Goal: Entertainment & Leisure: Consume media (video, audio)

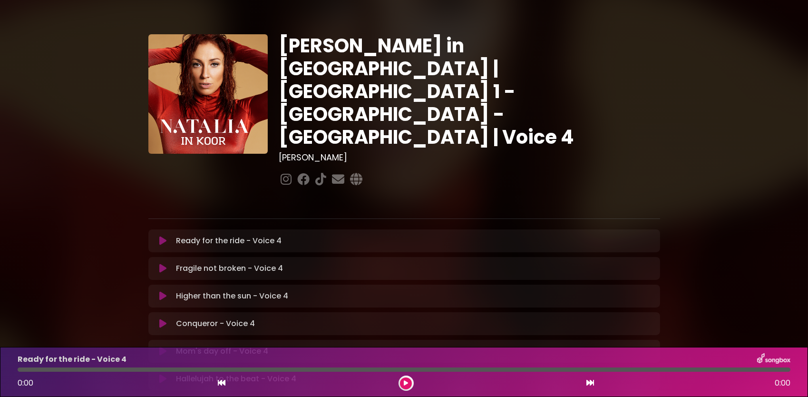
click at [406, 382] on icon at bounding box center [406, 383] width 4 height 6
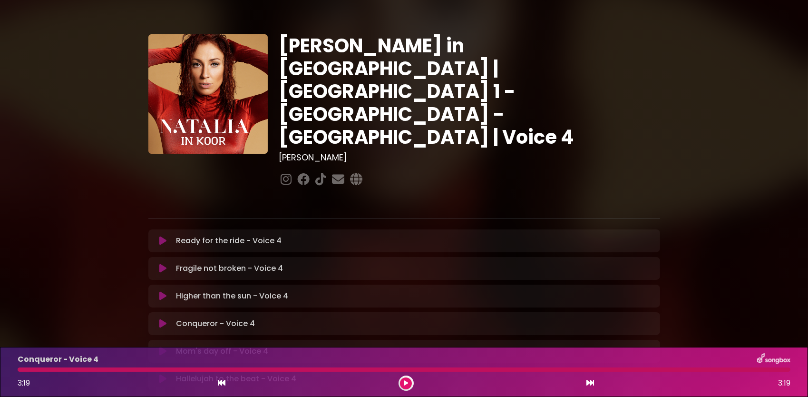
click at [400, 382] on button at bounding box center [406, 383] width 12 height 12
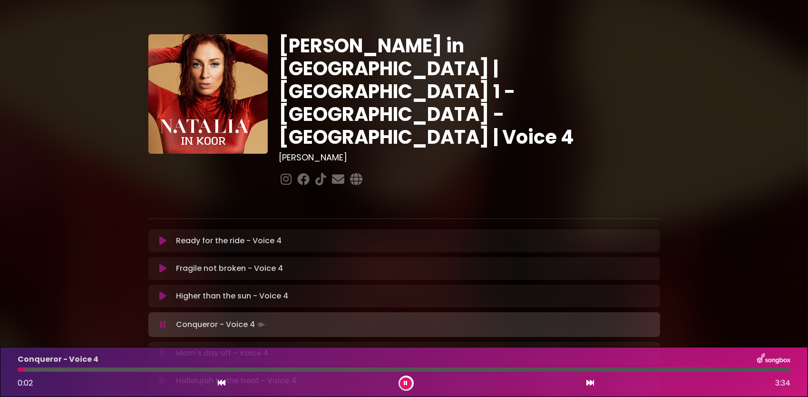
click at [409, 386] on button at bounding box center [406, 383] width 12 height 12
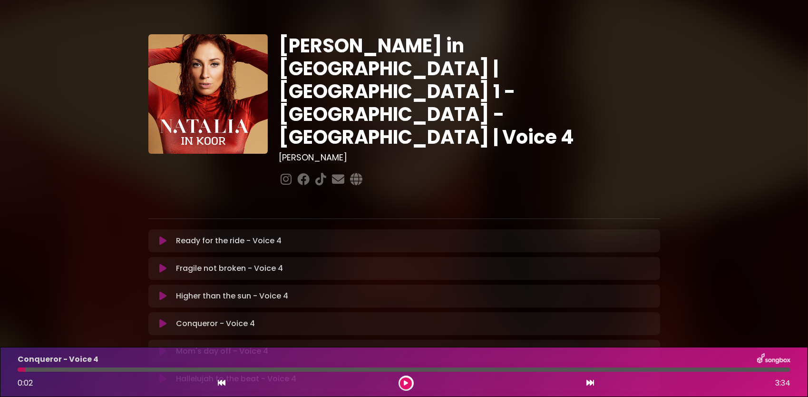
click at [407, 384] on icon at bounding box center [406, 383] width 4 height 6
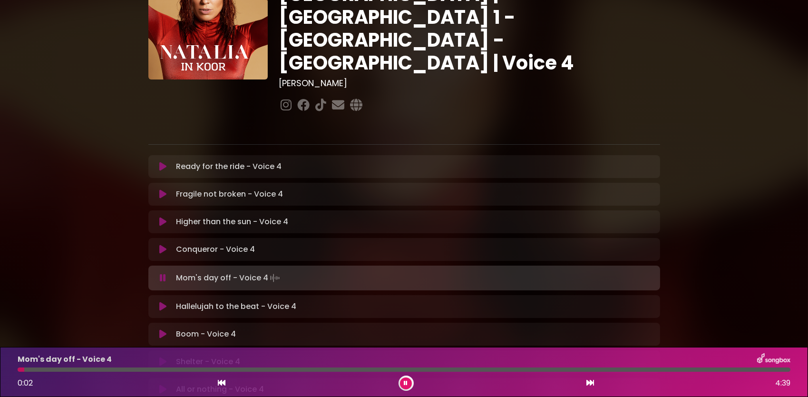
scroll to position [95, 0]
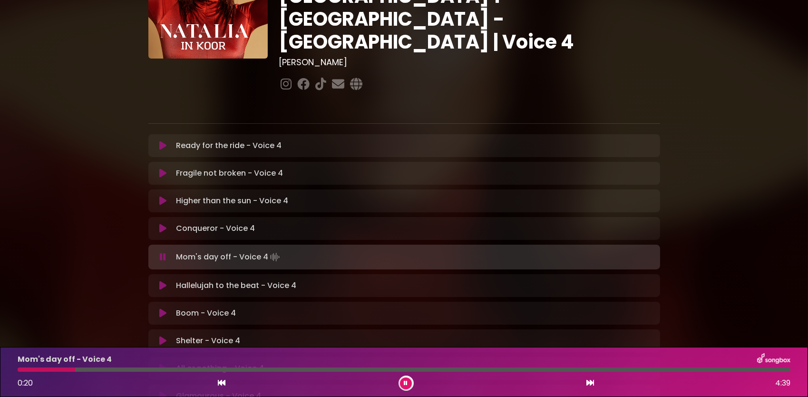
click at [164, 308] on icon at bounding box center [162, 313] width 7 height 10
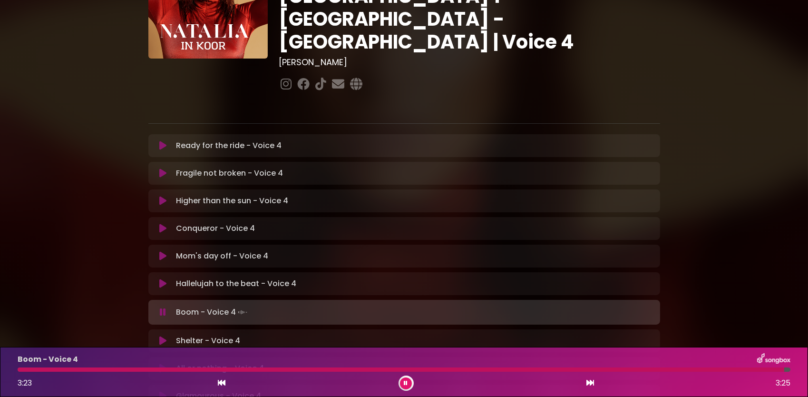
click at [324, 305] on div "Boom - Voice 4 Loading Track..." at bounding box center [413, 311] width 482 height 13
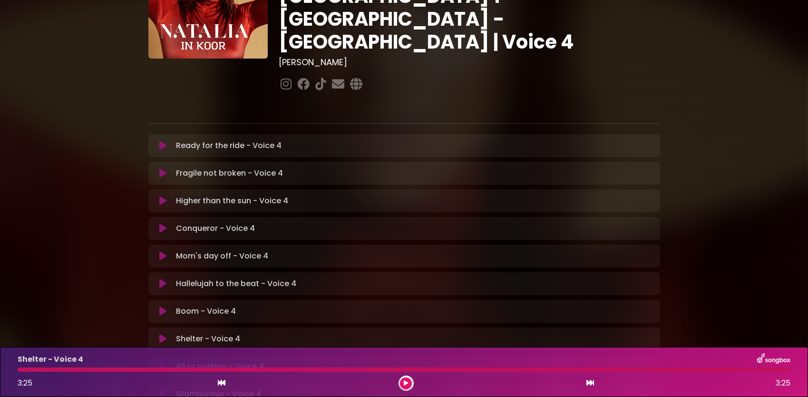
click at [159, 306] on button at bounding box center [163, 311] width 19 height 10
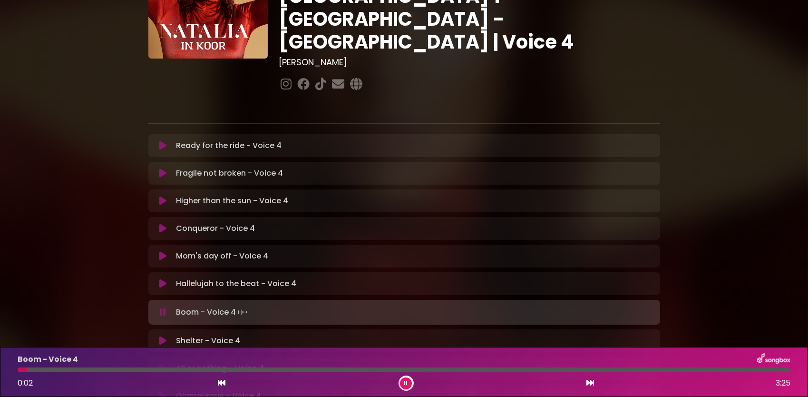
click at [165, 307] on icon at bounding box center [163, 312] width 6 height 10
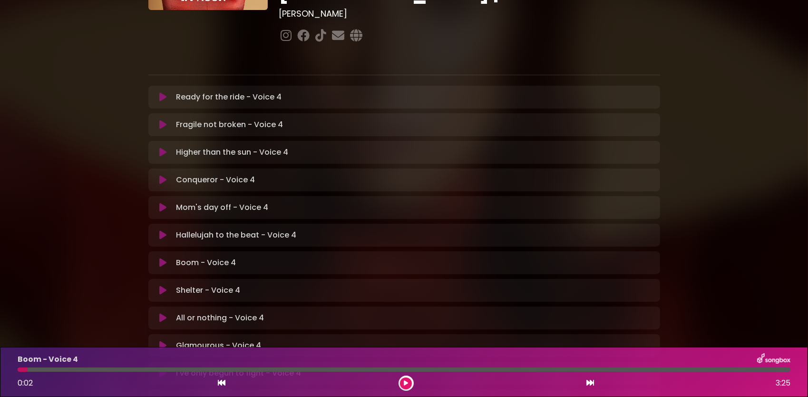
scroll to position [0, 0]
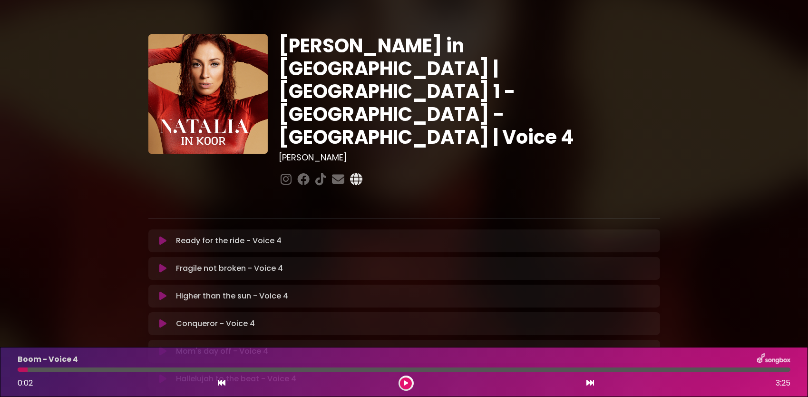
click at [358, 173] on icon at bounding box center [357, 179] width 16 height 12
drag, startPoint x: 166, startPoint y: 206, endPoint x: 77, endPoint y: 216, distance: 89.5
click at [77, 216] on div "[PERSON_NAME] in [GEOGRAPHIC_DATA] | [GEOGRAPHIC_DATA] 1 - [GEOGRAPHIC_DATA] - …" at bounding box center [404, 291] width 808 height 560
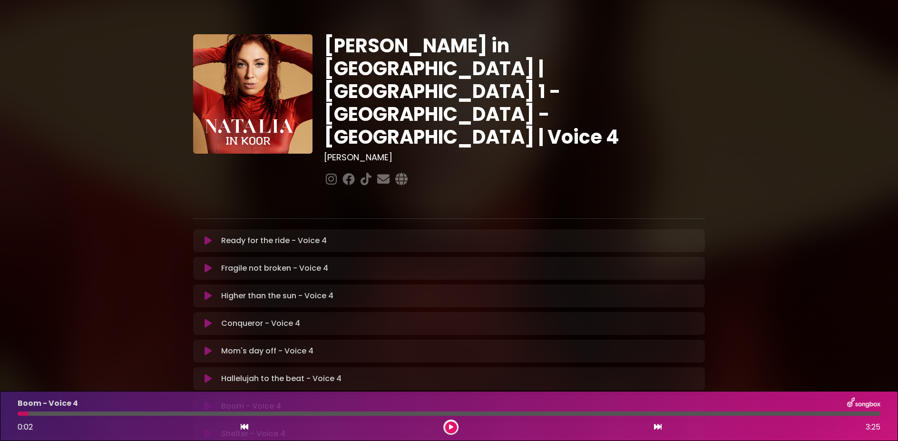
click at [199, 236] on button at bounding box center [208, 241] width 19 height 10
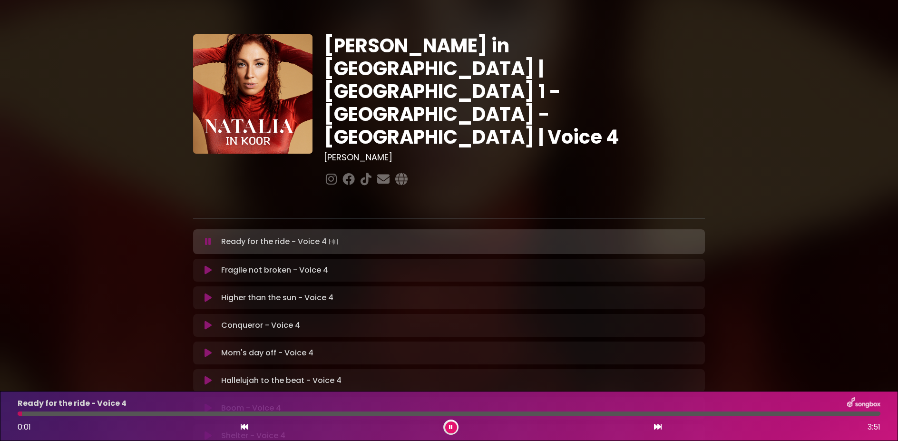
click at [209, 320] on div "Conqueror - Voice 4 Loading Track..." at bounding box center [449, 325] width 500 height 11
click at [210, 376] on icon at bounding box center [207, 381] width 7 height 10
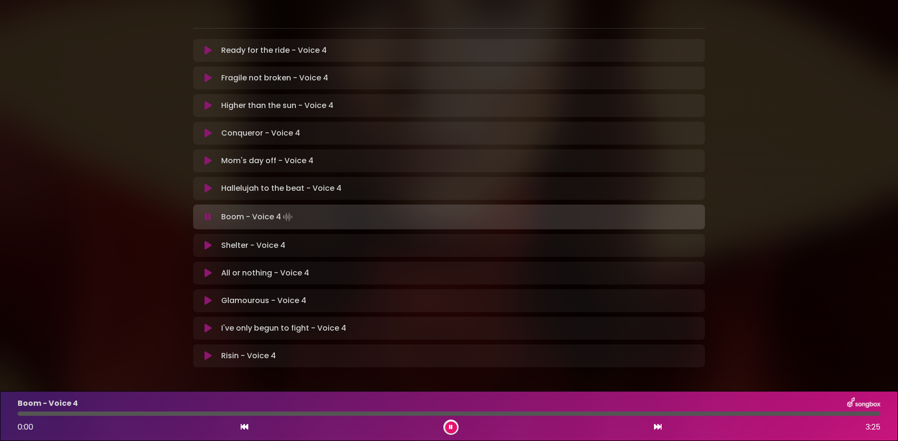
scroll to position [192, 0]
click at [318, 238] on div "Shelter - Voice 4 Loading Track..." at bounding box center [458, 243] width 482 height 11
click at [205, 239] on icon at bounding box center [207, 244] width 7 height 10
